Goal: Transaction & Acquisition: Subscribe to service/newsletter

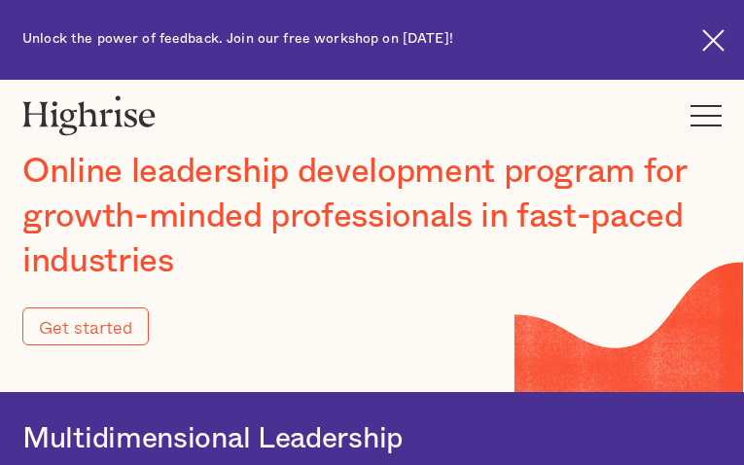
type input "Submit"
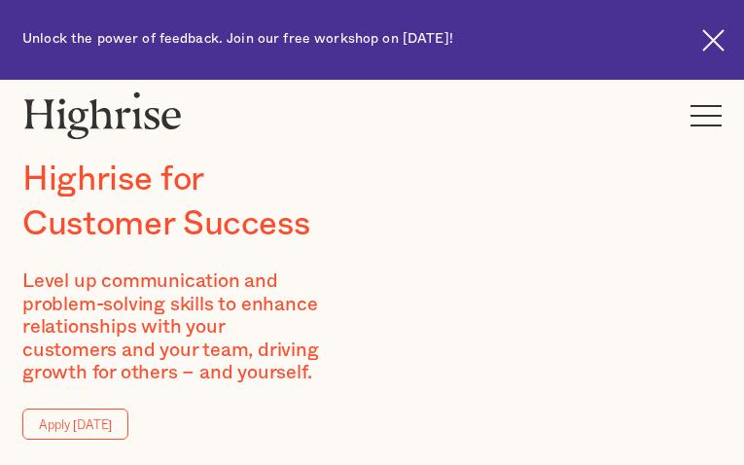
type input "kUvoIahaAFk"
type input "mHndLRRsdsCkUsc"
type input "[EMAIL_ADDRESS][DOMAIN_NAME]"
type input "3122530424"
type input "aalNBSupcFNYO"
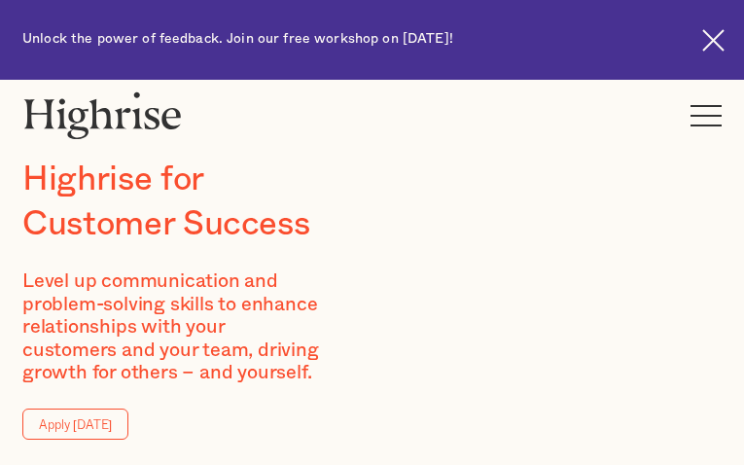
type input "MLyIyEGXhw"
type input "[EMAIL_ADDRESS][DOMAIN_NAME]"
type input "4152099645"
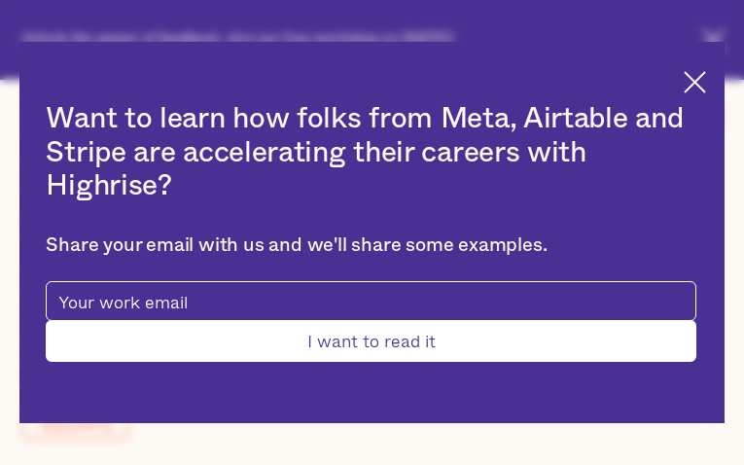
type input "Submit"
type input "YaYlyULxgTuSqXWH"
type input "SLEKrCqlGGBT"
type input "[EMAIL_ADDRESS][DOMAIN_NAME]"
type input "xnYUXicorlfmy"
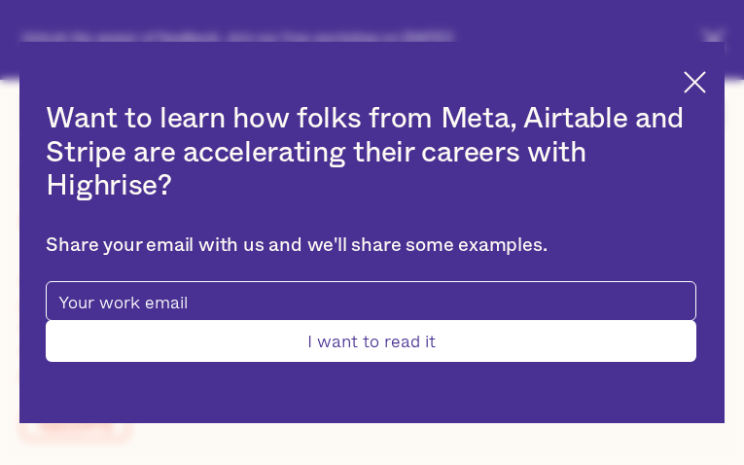
type input "pDKgXPBkdInT"
type input "[EMAIL_ADDRESS][DOMAIN_NAME]"
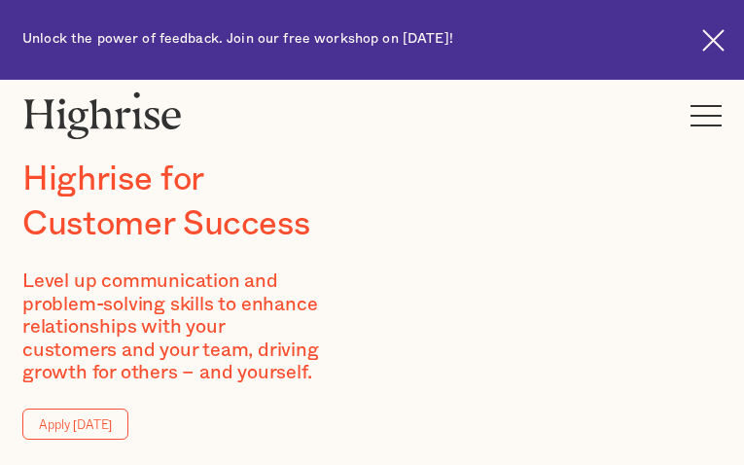
type input "DxXTRsqnZX"
type input "BvfsggIhOBXlj"
type input "[EMAIL_ADDRESS][DOMAIN_NAME]"
type input "2018883798"
type input "NAJCOlQJS"
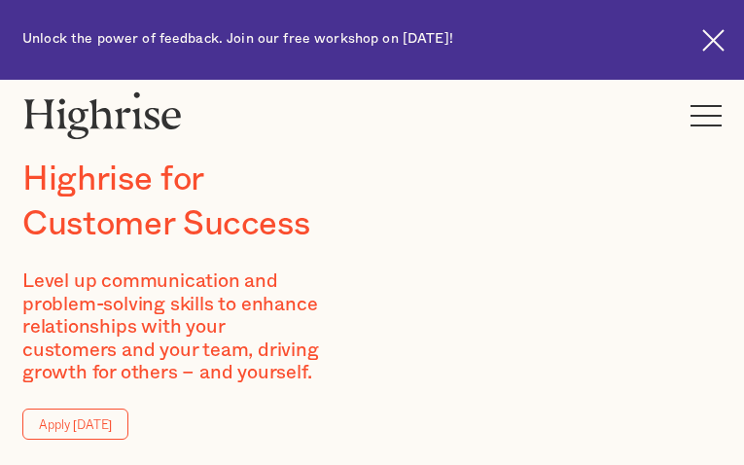
type input "dJtikoeFYeD"
type input "[EMAIL_ADDRESS][DOMAIN_NAME]"
type input "qylyPBQOROGbQxPS"
type input "lvUOkHplxnMXk"
type input "[EMAIL_ADDRESS][DOMAIN_NAME]"
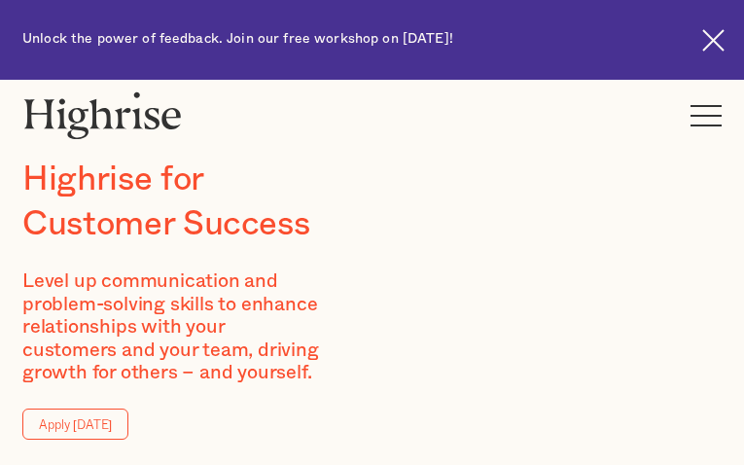
type input "awlWypQXgUDML"
type input "oxfEqfWsxSSyl"
type input "[EMAIL_ADDRESS][DOMAIN_NAME]"
type input "3265089421"
